Goal: Information Seeking & Learning: Learn about a topic

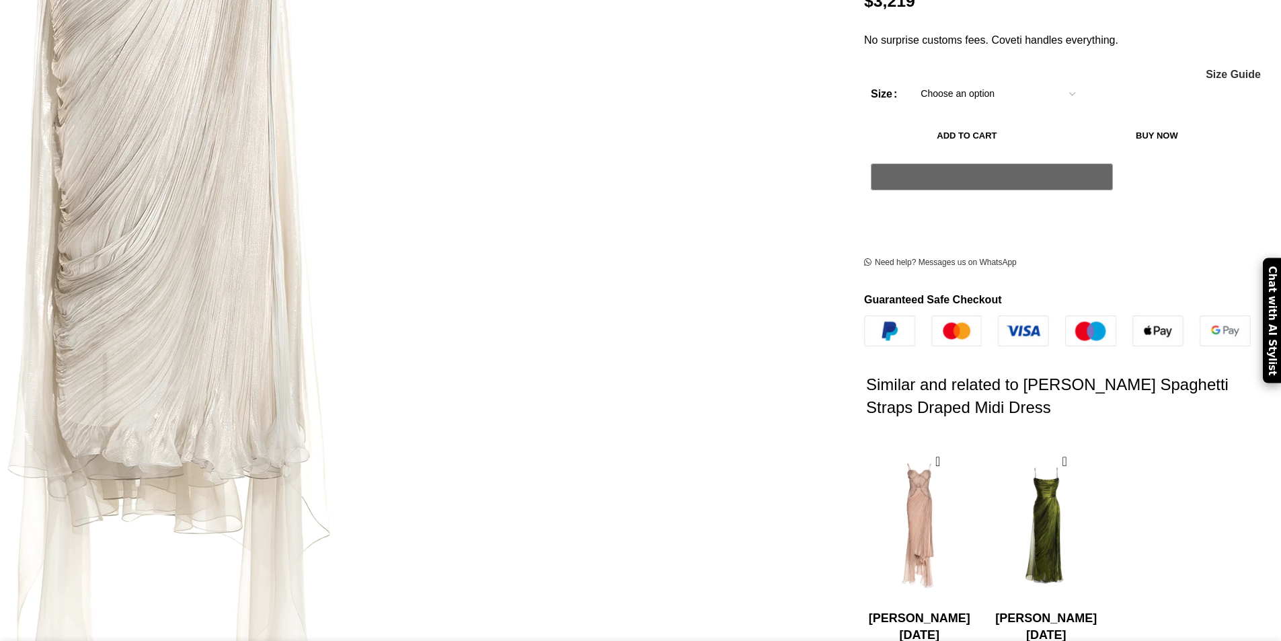
scroll to position [403, 0]
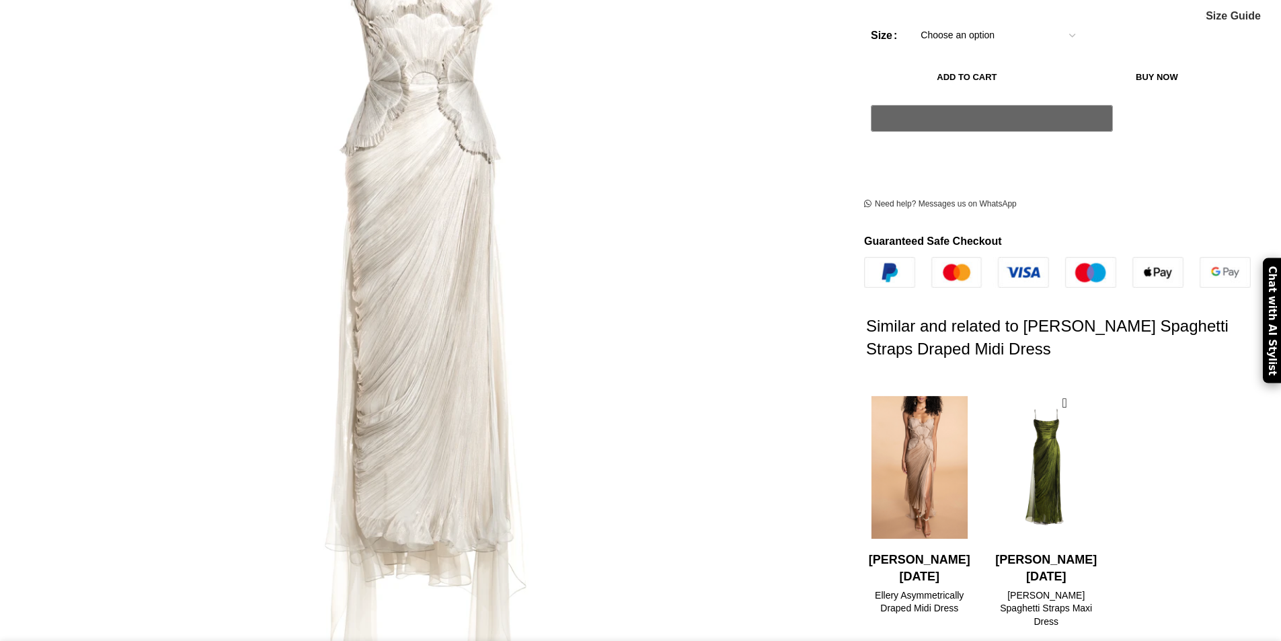
click at [865, 416] on img "1 / 2" at bounding box center [920, 468] width 110 height 166
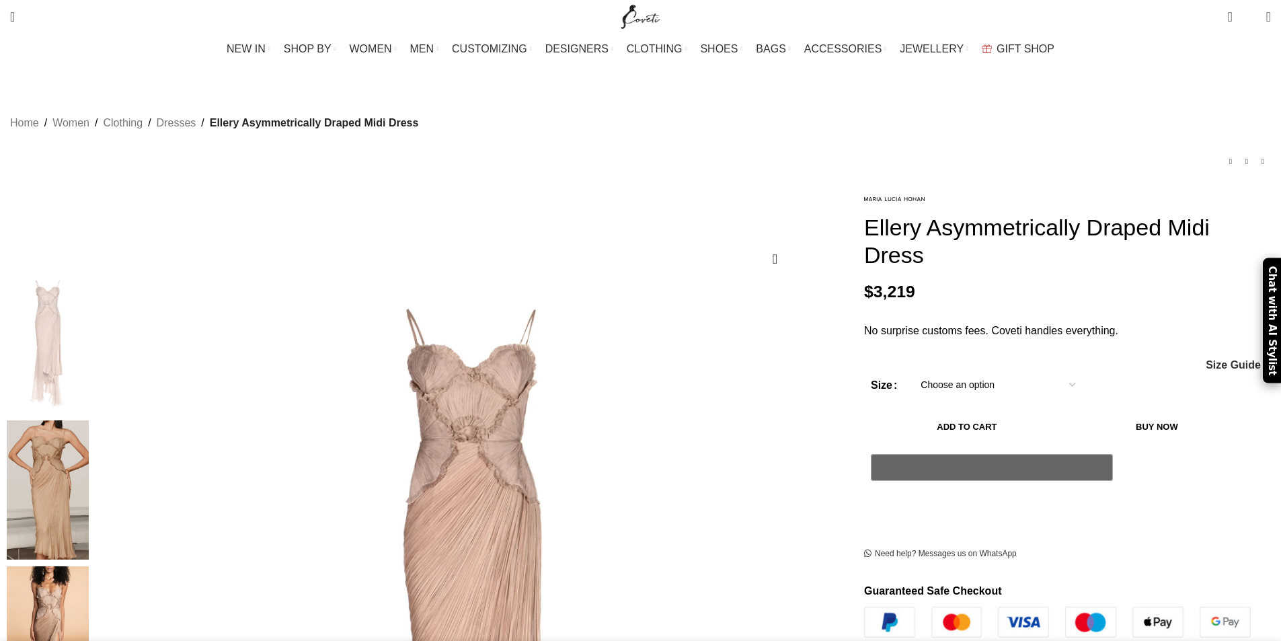
click at [89, 566] on img at bounding box center [48, 636] width 82 height 140
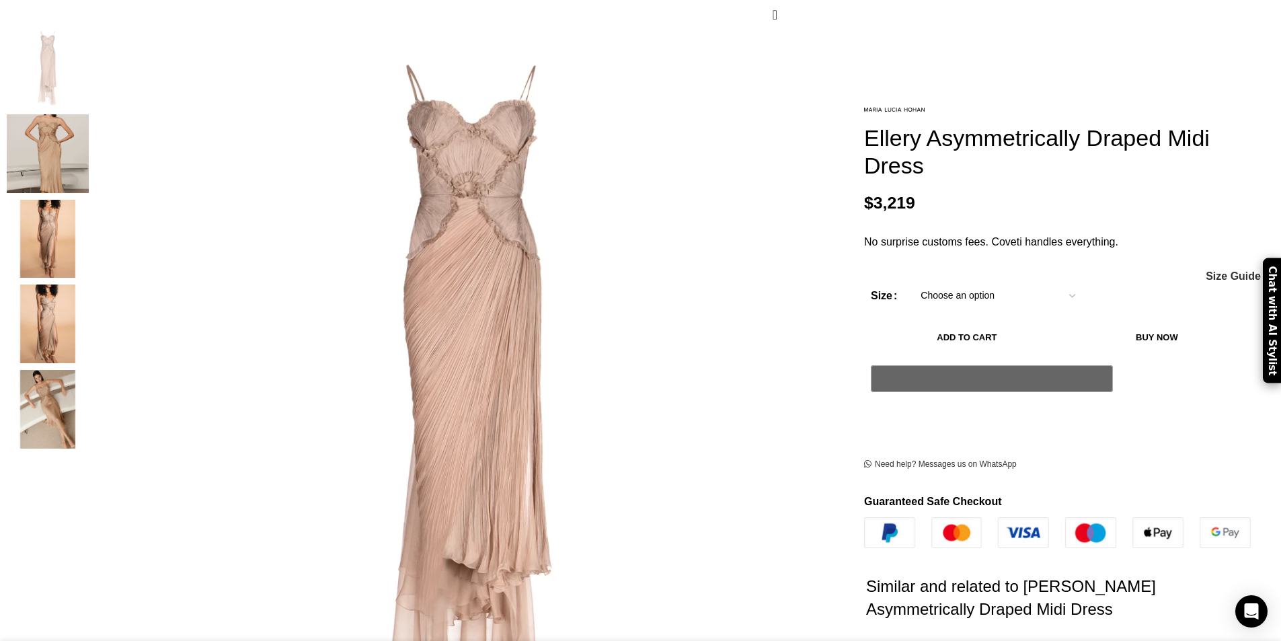
scroll to position [0, 142]
click at [89, 307] on img "4 / 5" at bounding box center [48, 323] width 82 height 79
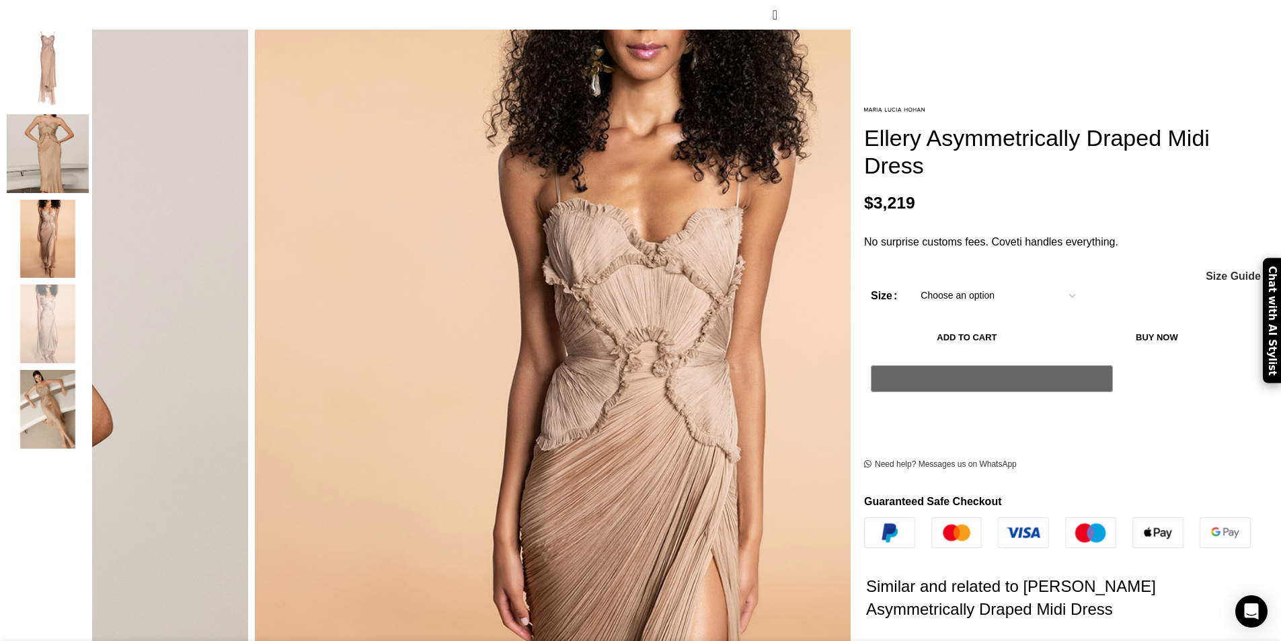
click at [89, 385] on img "5 / 5" at bounding box center [48, 409] width 82 height 79
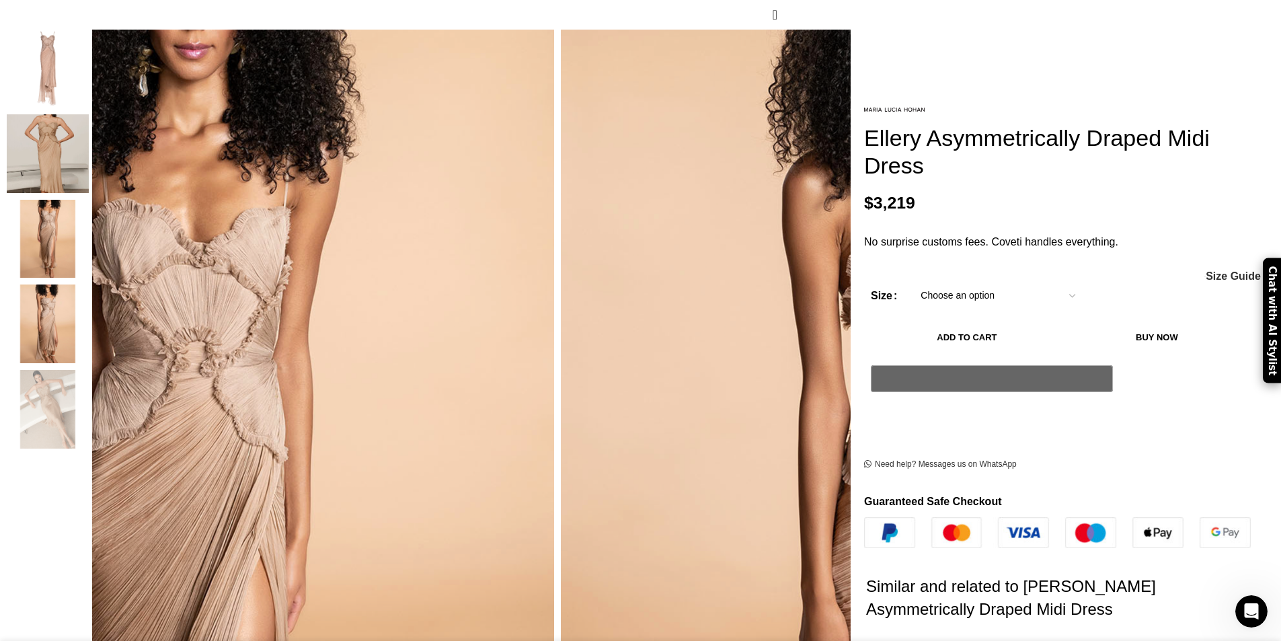
scroll to position [0, 283]
click at [89, 134] on img "2 / 5" at bounding box center [48, 153] width 82 height 79
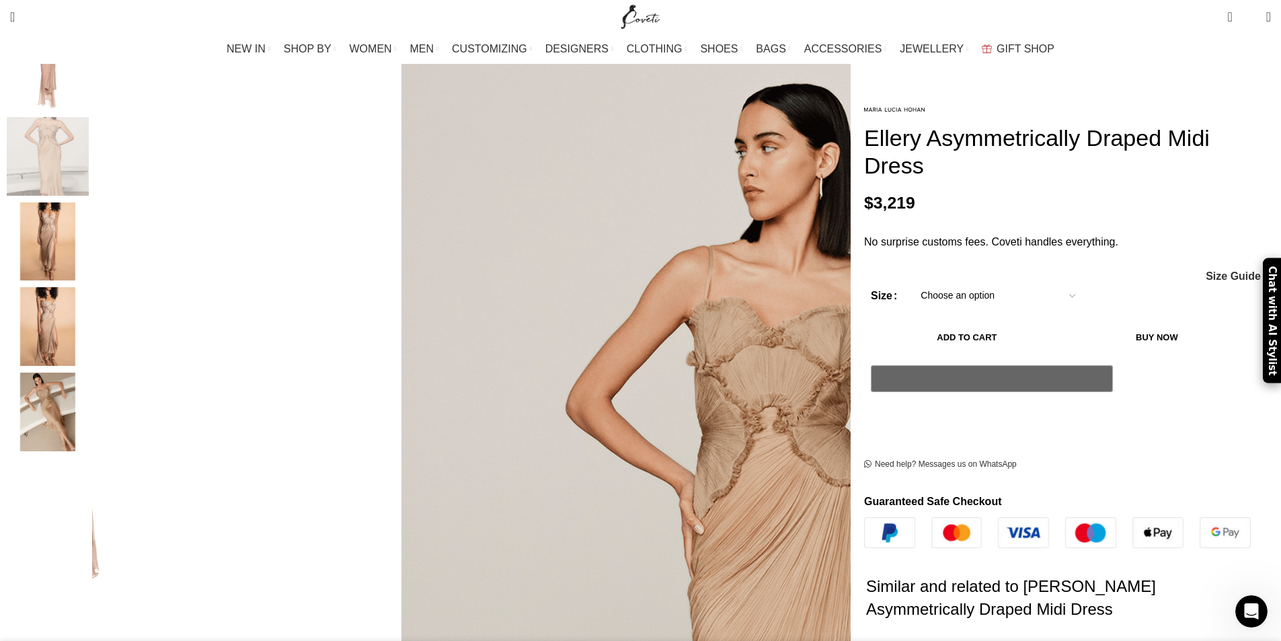
scroll to position [269, 0]
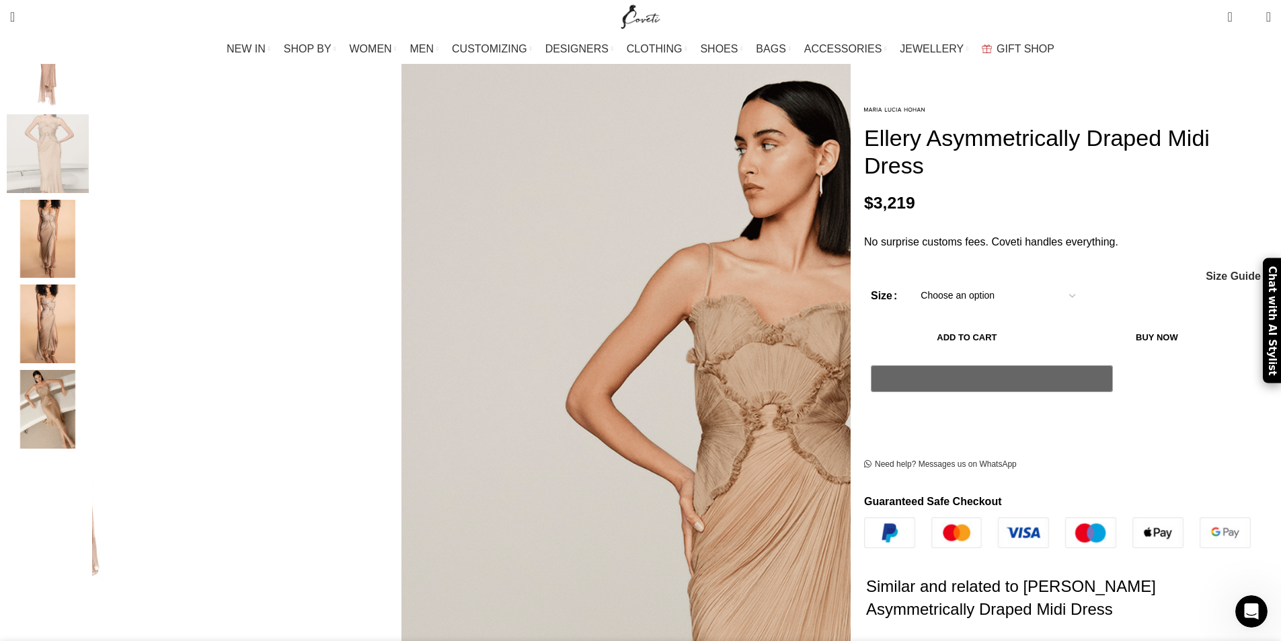
click at [89, 370] on img "5 / 5" at bounding box center [48, 409] width 82 height 79
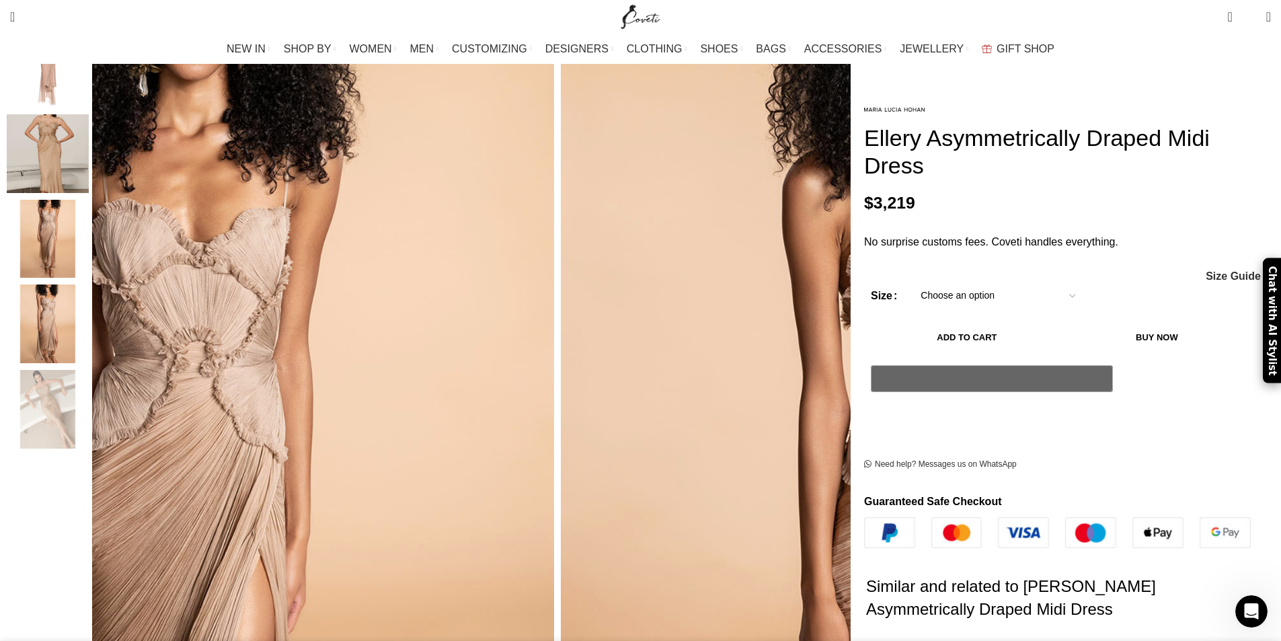
scroll to position [0, 849]
click at [89, 300] on img "4 / 5" at bounding box center [48, 323] width 82 height 79
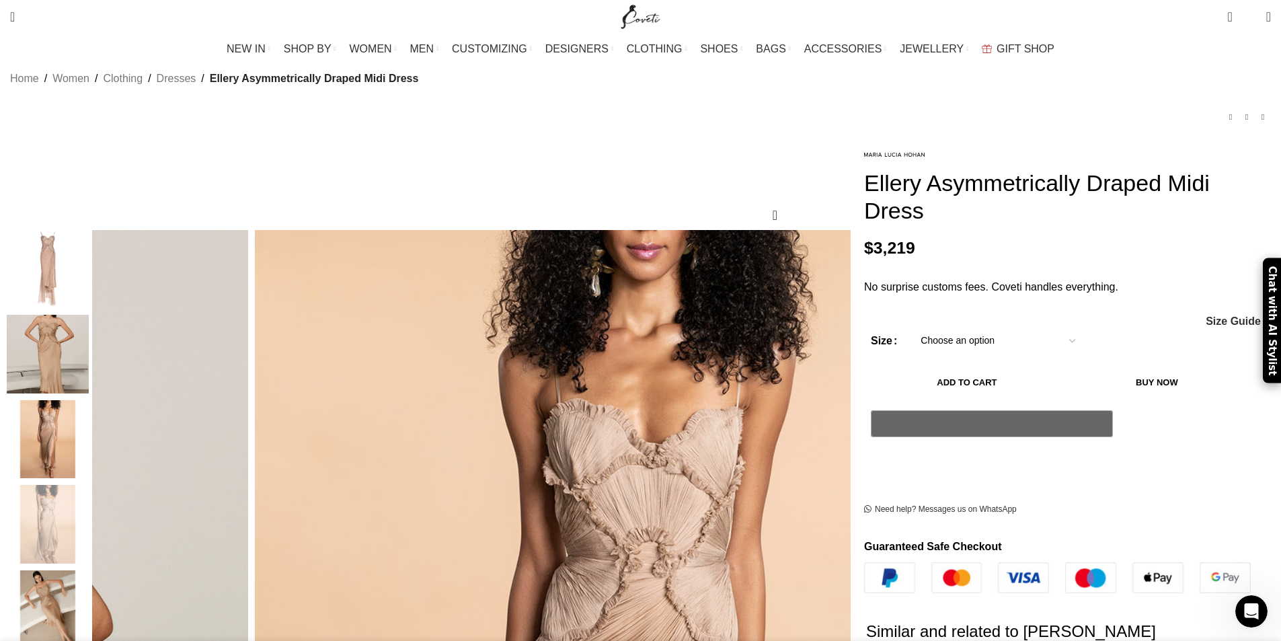
scroll to position [67, 0]
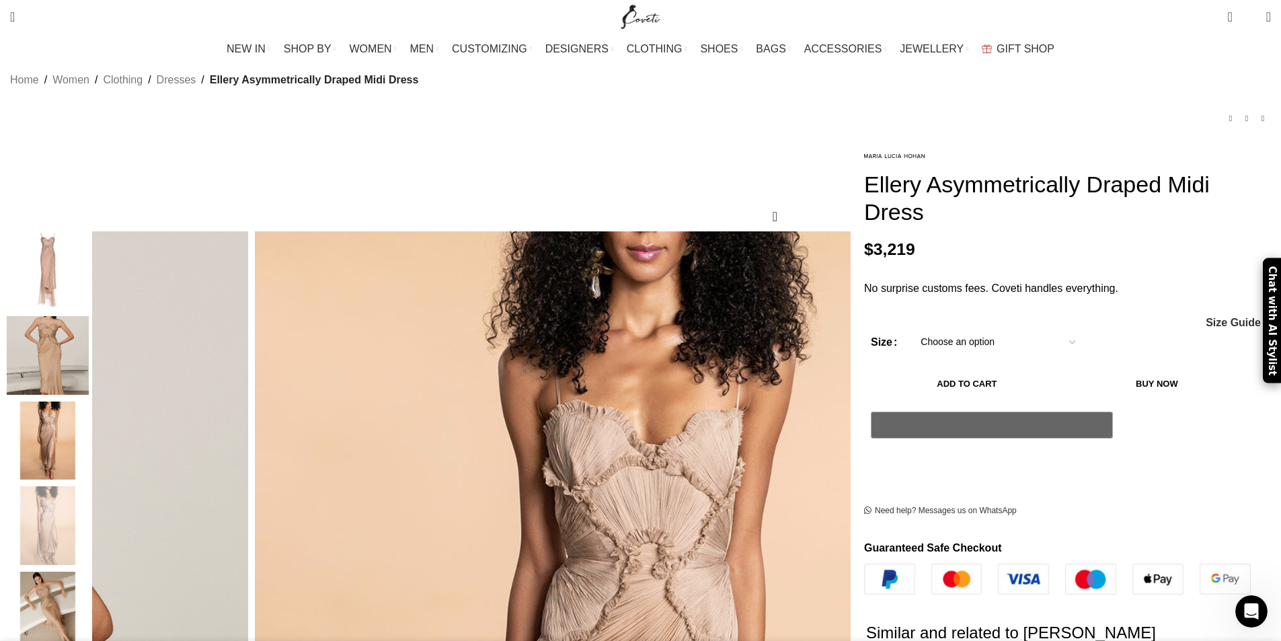
click at [89, 252] on img "1 / 5" at bounding box center [48, 270] width 82 height 79
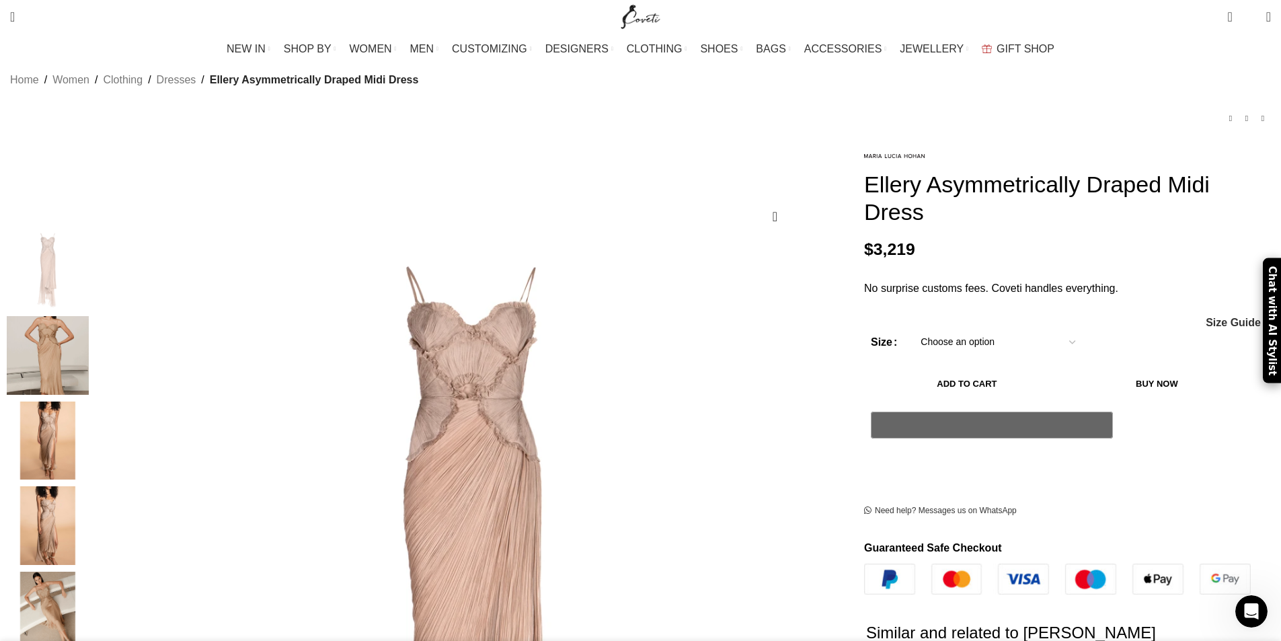
scroll to position [0, 1132]
